Goal: Information Seeking & Learning: Learn about a topic

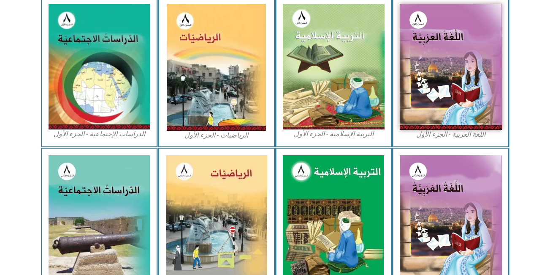
scroll to position [255, 0]
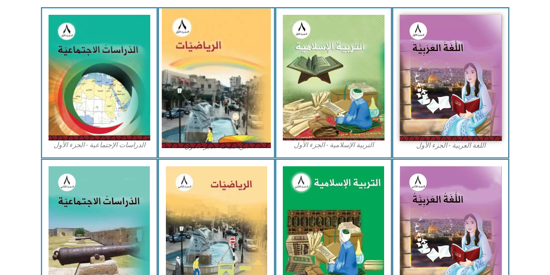
click at [185, 59] on img at bounding box center [216, 77] width 109 height 139
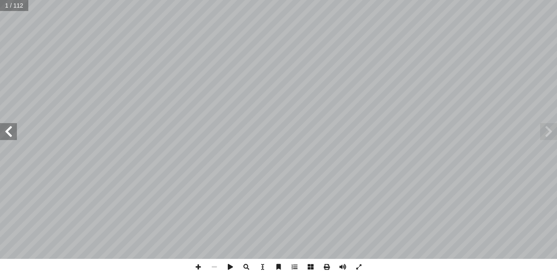
click at [14, 137] on span at bounding box center [8, 131] width 17 height 17
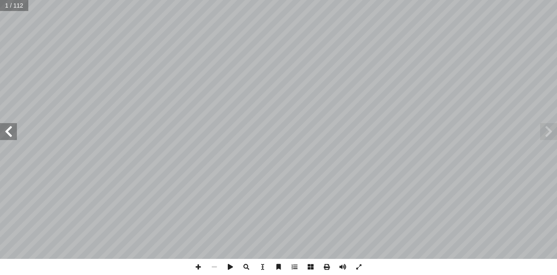
click at [14, 137] on span at bounding box center [8, 131] width 17 height 17
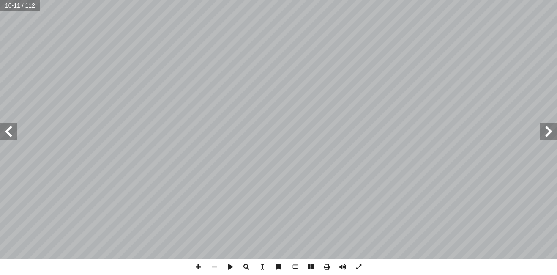
click at [14, 137] on span at bounding box center [8, 131] width 17 height 17
click at [197, 272] on span at bounding box center [198, 267] width 16 height 16
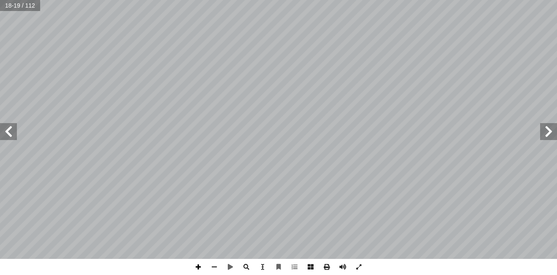
click at [198, 265] on span at bounding box center [198, 267] width 16 height 16
click at [196, 264] on span at bounding box center [198, 267] width 16 height 16
